Goal: Task Accomplishment & Management: Manage account settings

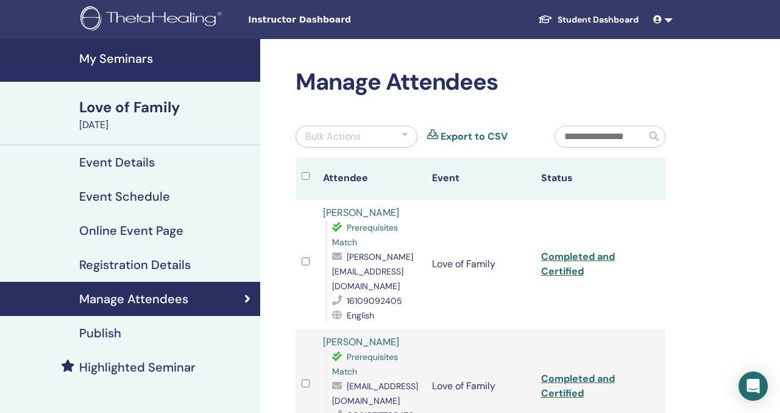
click at [115, 60] on h4 "My Seminars" at bounding box center [166, 58] width 174 height 15
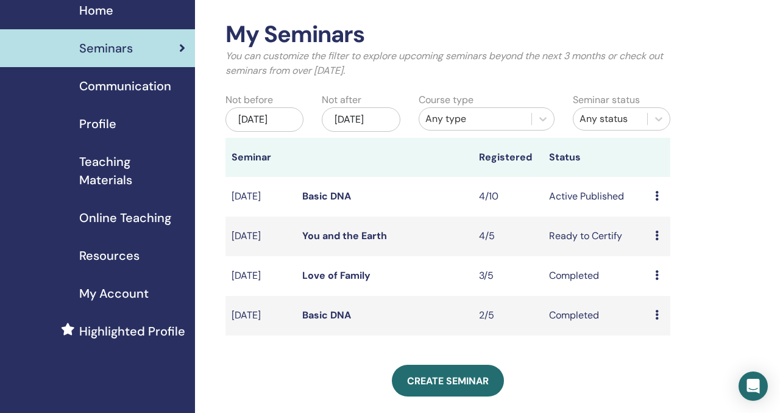
scroll to position [49, 0]
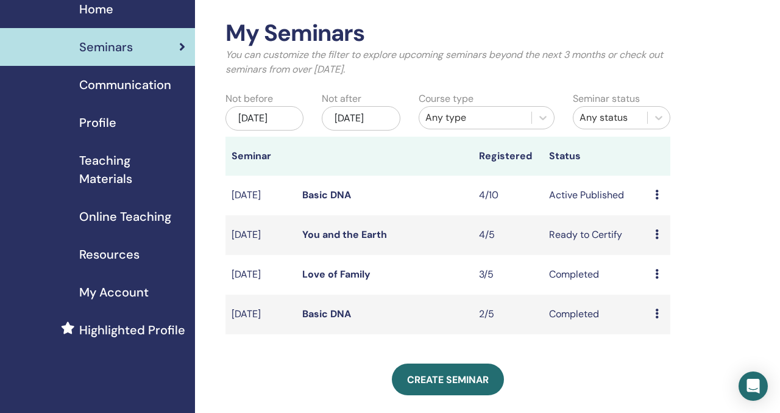
click at [341, 201] on link "Basic DNA" at bounding box center [326, 194] width 49 height 13
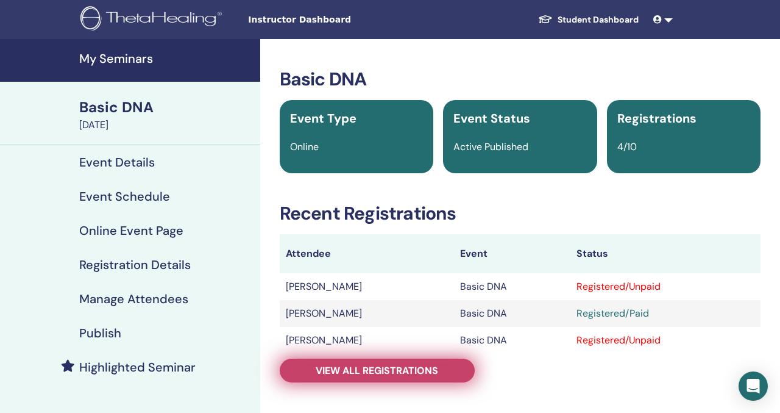
click at [385, 365] on span "View all registrations" at bounding box center [377, 370] width 123 height 13
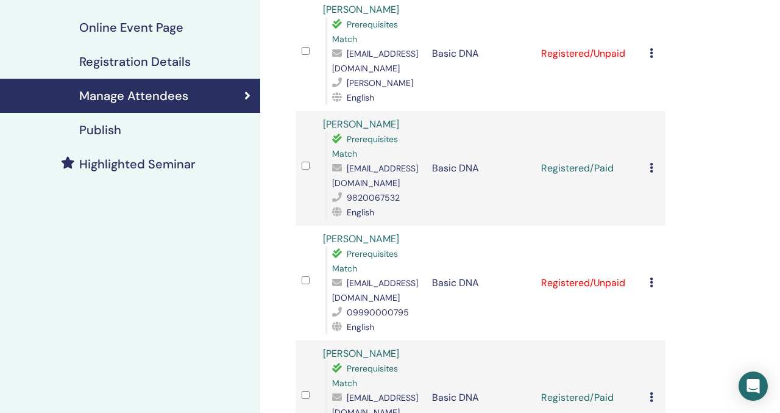
scroll to position [204, 0]
click at [650, 279] on icon at bounding box center [652, 282] width 4 height 10
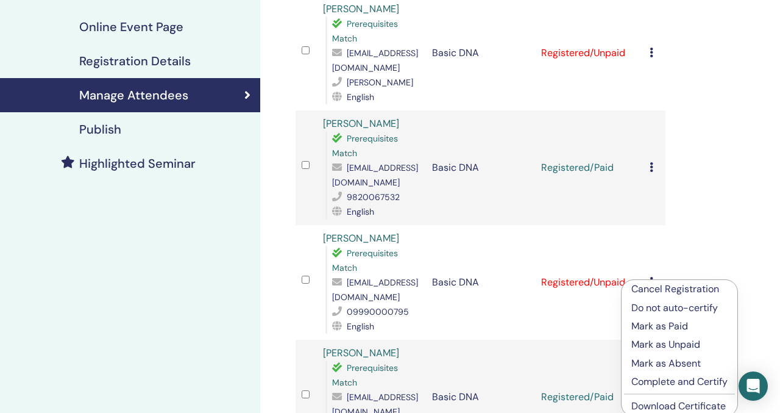
click at [669, 291] on p "Cancel Registration" at bounding box center [680, 289] width 96 height 15
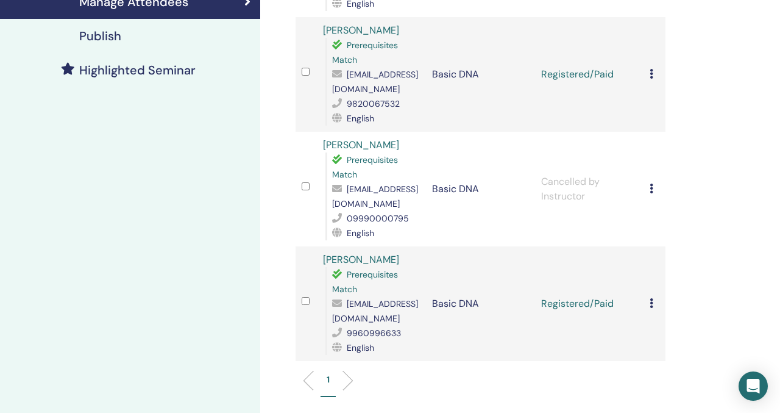
scroll to position [323, 0]
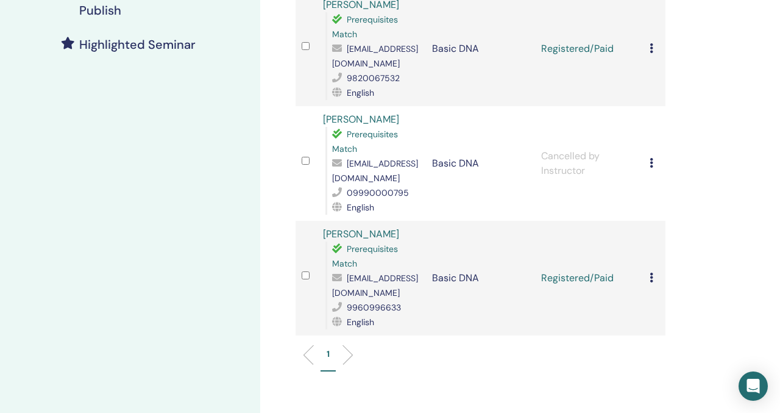
click at [652, 279] on icon at bounding box center [652, 278] width 4 height 10
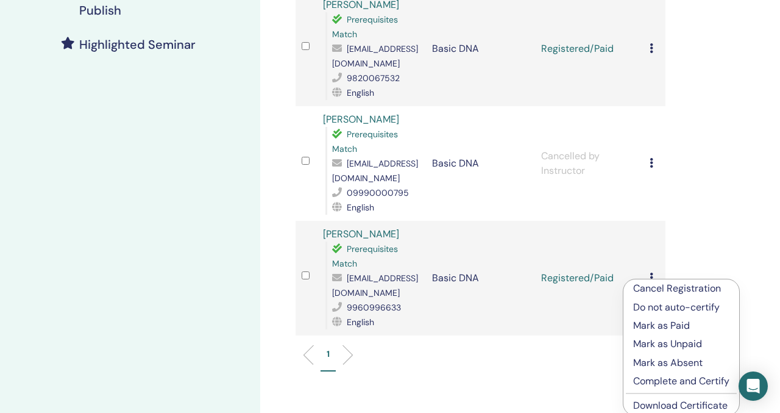
click at [662, 326] on p "Mark as Paid" at bounding box center [681, 325] width 96 height 15
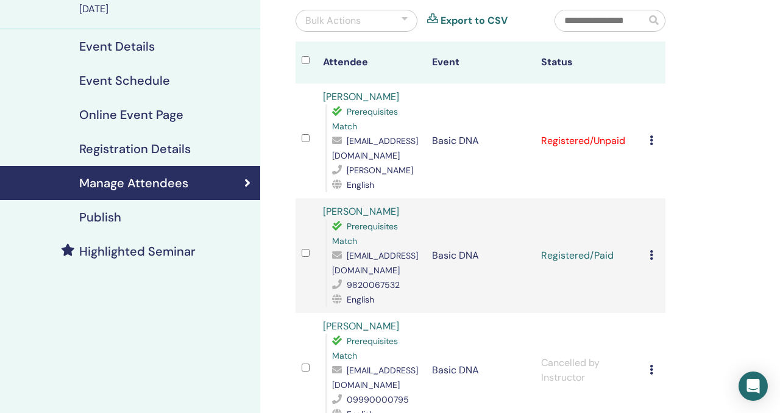
scroll to position [105, 0]
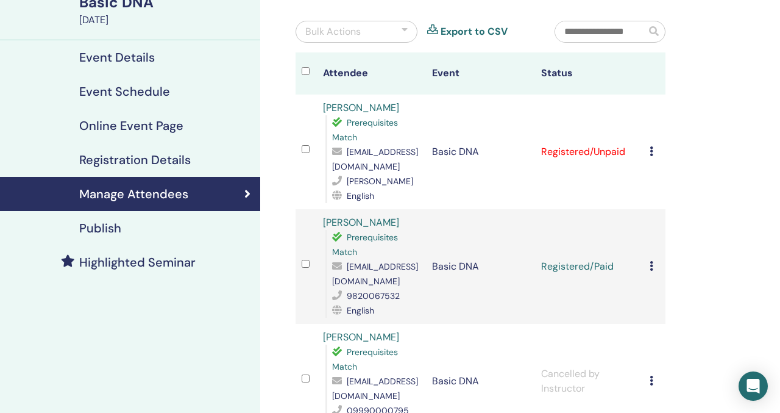
click at [651, 152] on icon at bounding box center [652, 151] width 4 height 10
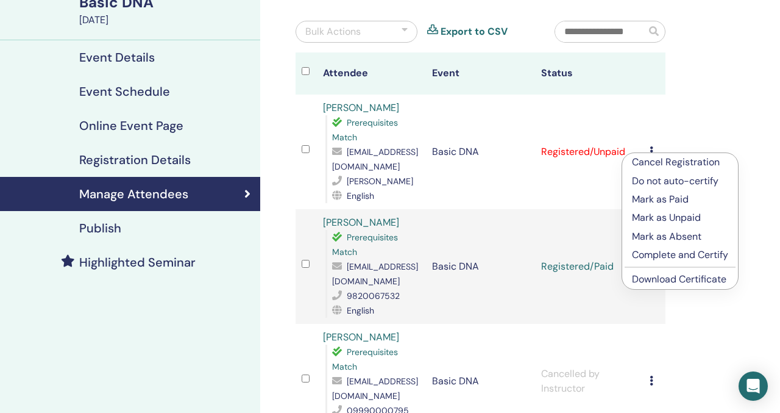
click at [663, 199] on p "Mark as Paid" at bounding box center [680, 199] width 96 height 15
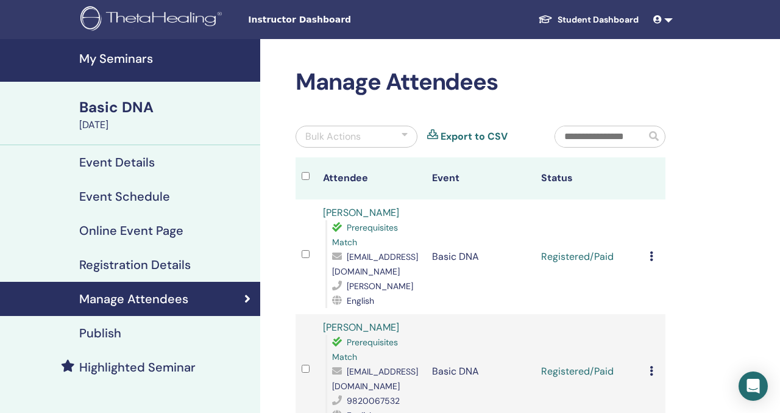
click at [135, 54] on h4 "My Seminars" at bounding box center [166, 58] width 174 height 15
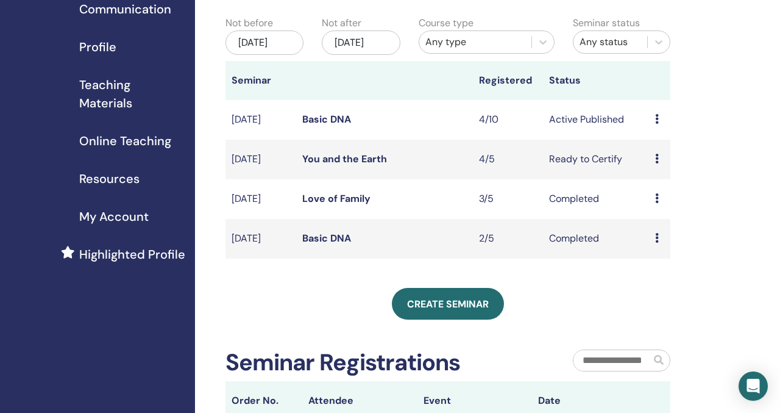
scroll to position [126, 0]
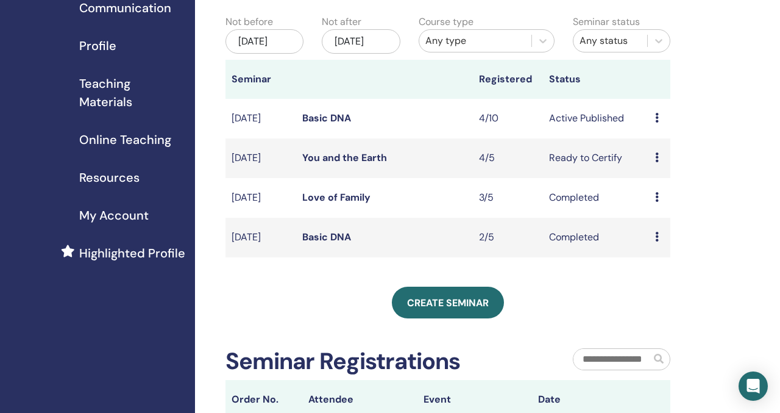
click at [351, 164] on link "You and the Earth" at bounding box center [344, 157] width 85 height 13
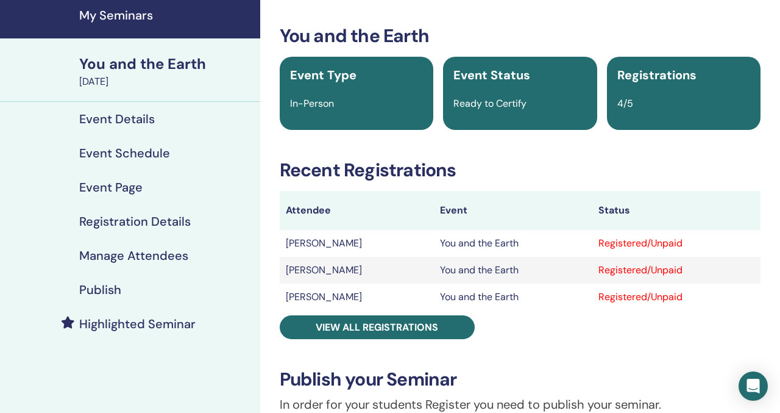
scroll to position [68, 0]
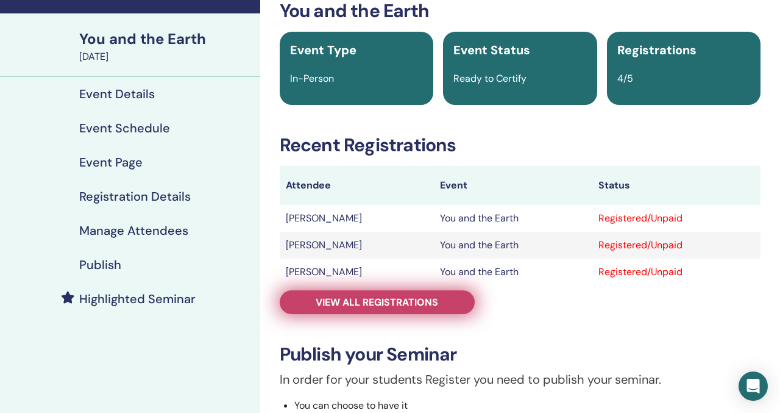
click at [421, 298] on span "View all registrations" at bounding box center [377, 302] width 123 height 13
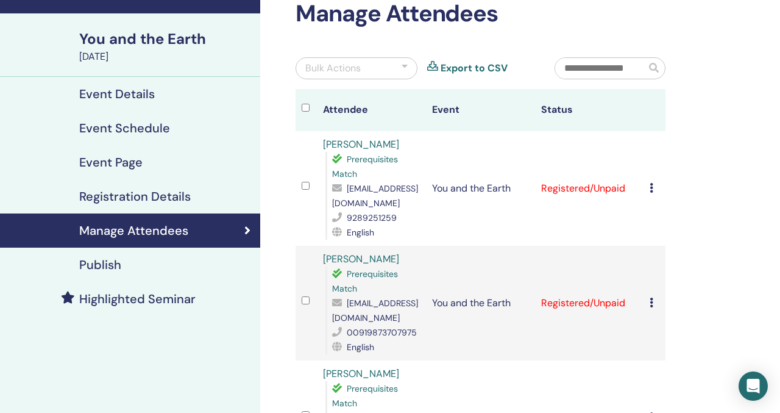
click at [652, 187] on icon at bounding box center [652, 188] width 4 height 10
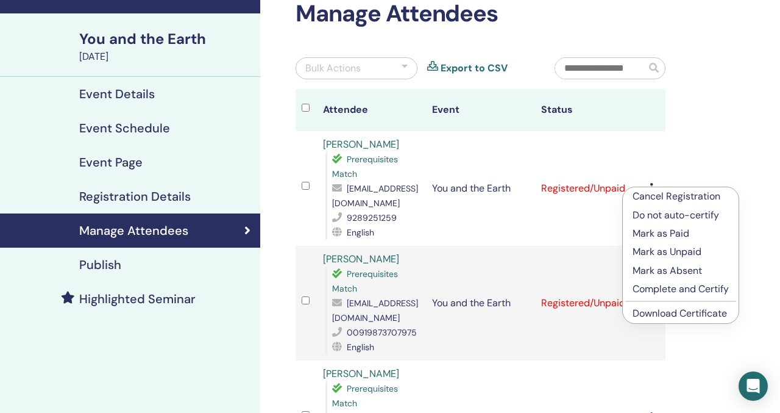
click at [679, 293] on p "Complete and Certify" at bounding box center [681, 289] width 96 height 15
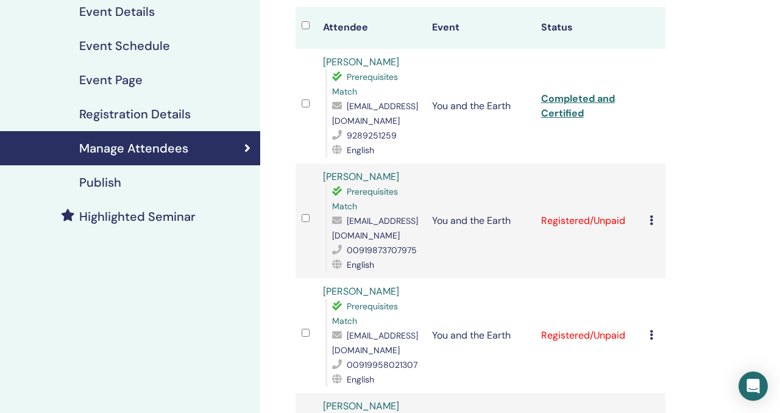
scroll to position [154, 0]
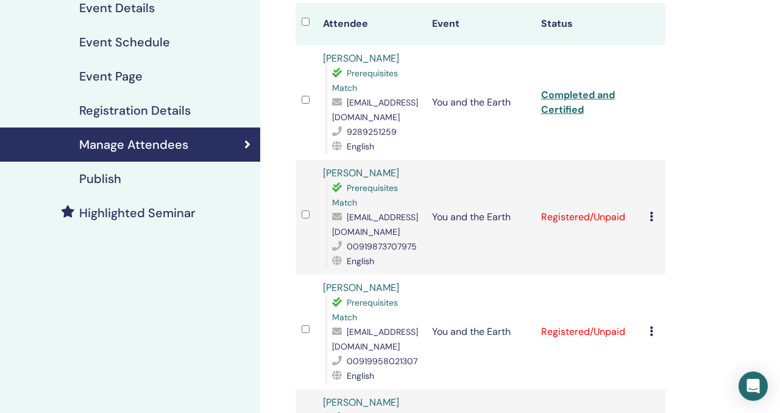
click at [650, 216] on icon at bounding box center [652, 217] width 4 height 10
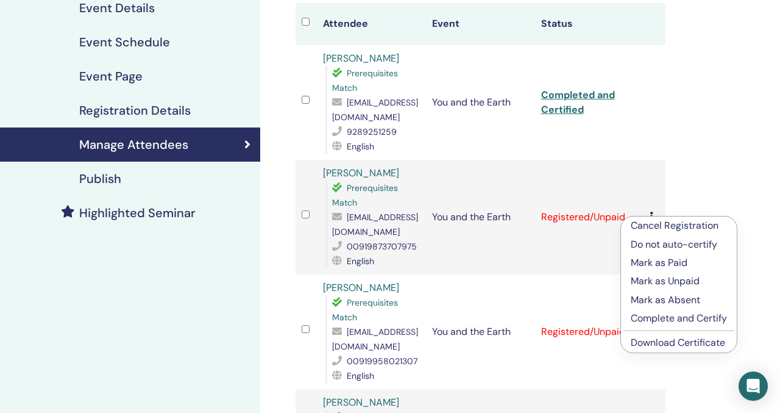
click at [664, 318] on p "Complete and Certify" at bounding box center [679, 318] width 96 height 15
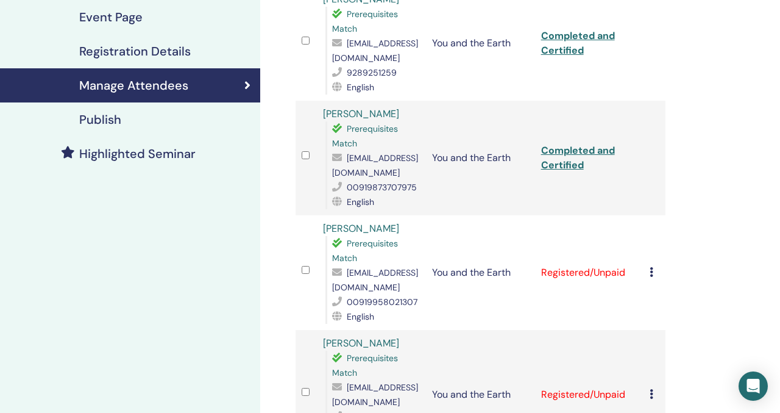
scroll to position [215, 0]
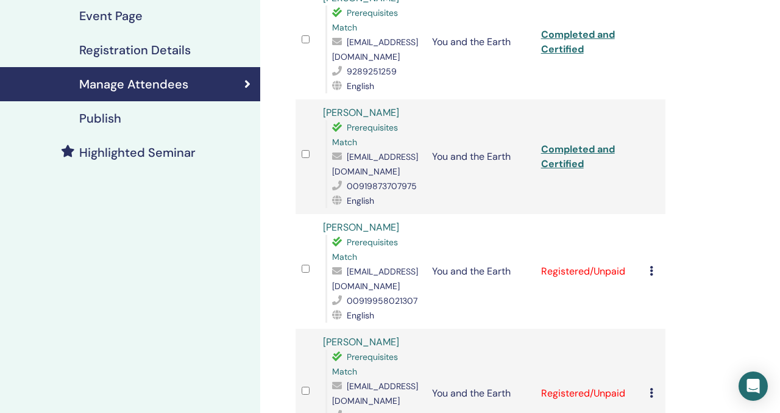
click at [651, 276] on icon at bounding box center [652, 271] width 4 height 10
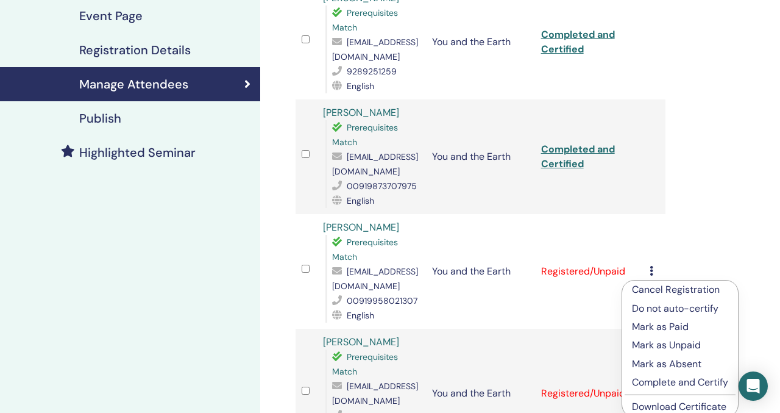
click at [649, 382] on p "Complete and Certify" at bounding box center [680, 382] width 96 height 15
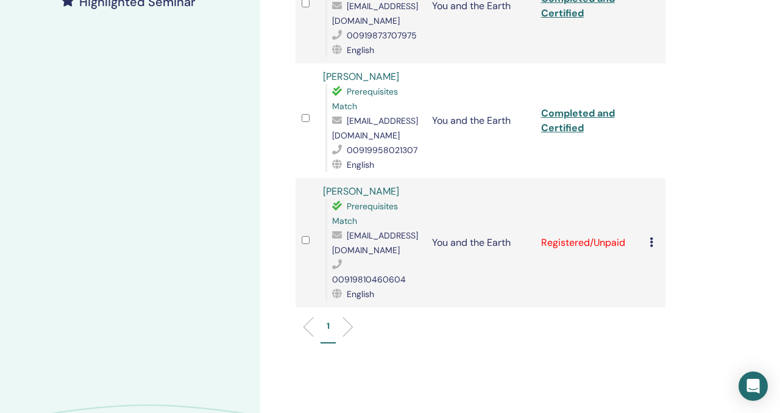
scroll to position [422, 0]
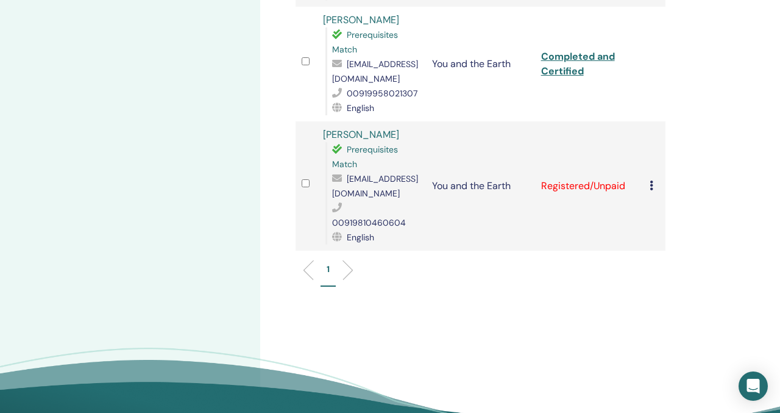
click at [652, 190] on icon at bounding box center [652, 185] width 4 height 10
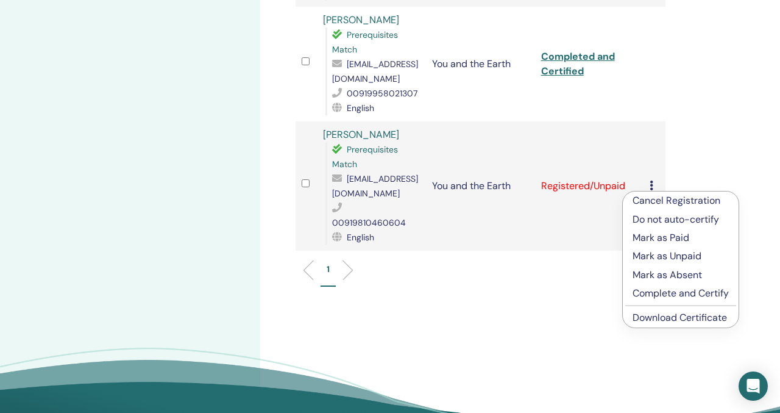
click at [646, 294] on p "Complete and Certify" at bounding box center [681, 293] width 96 height 15
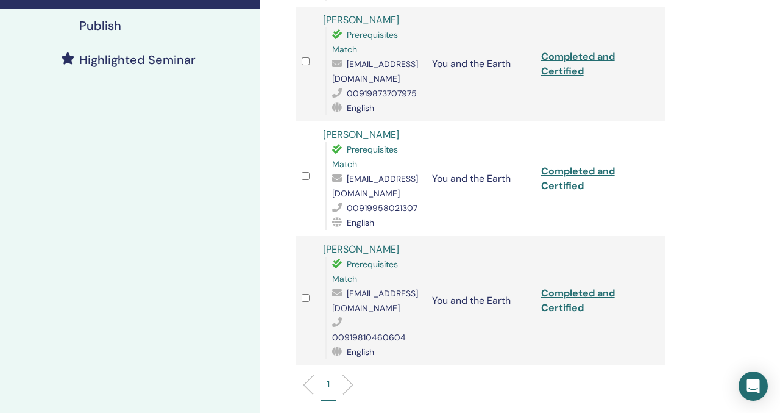
scroll to position [310, 0]
